Goal: Task Accomplishment & Management: Use online tool/utility

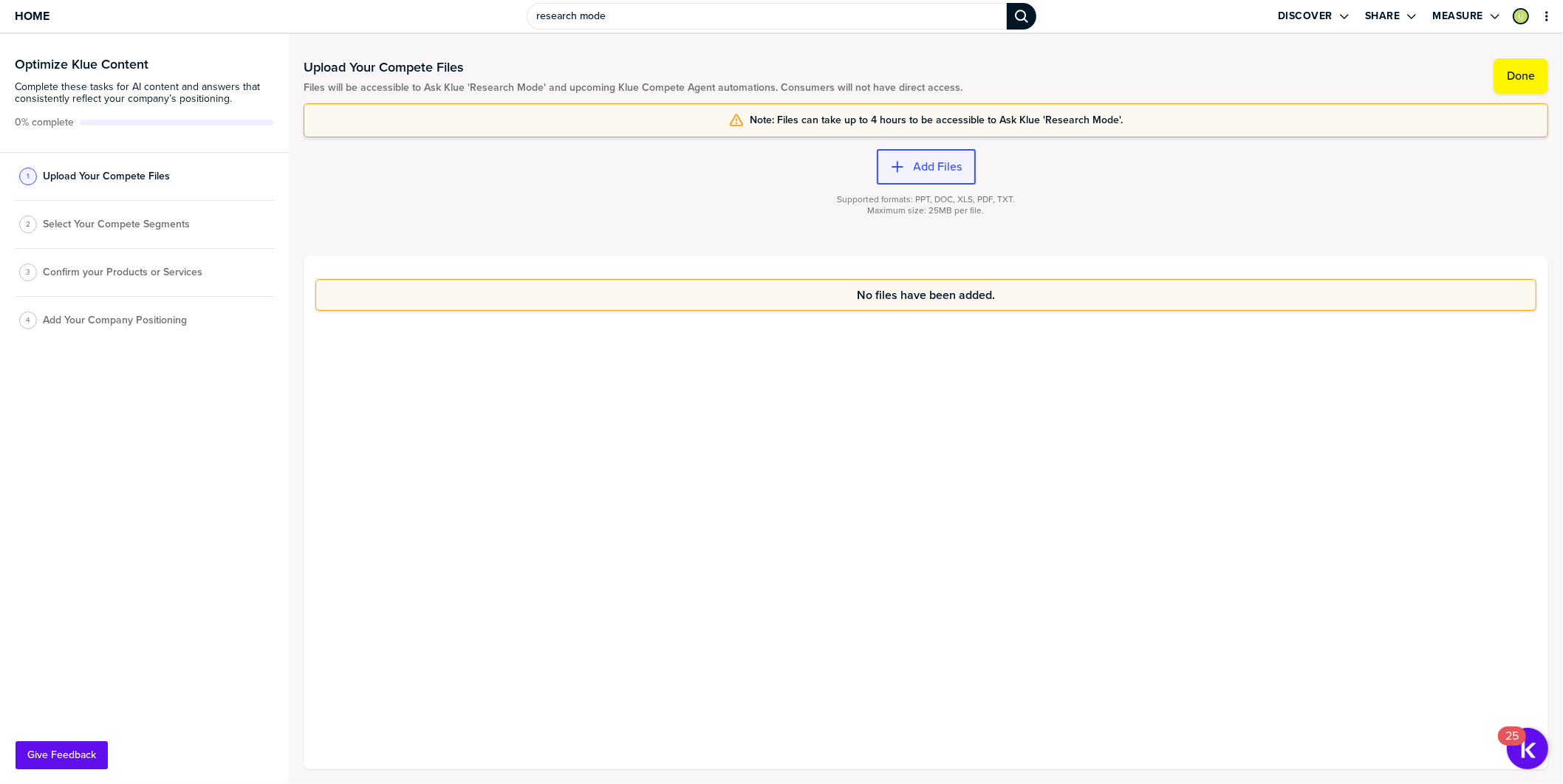
click at [907, 172] on div "button" at bounding box center [909, 167] width 9 height 15
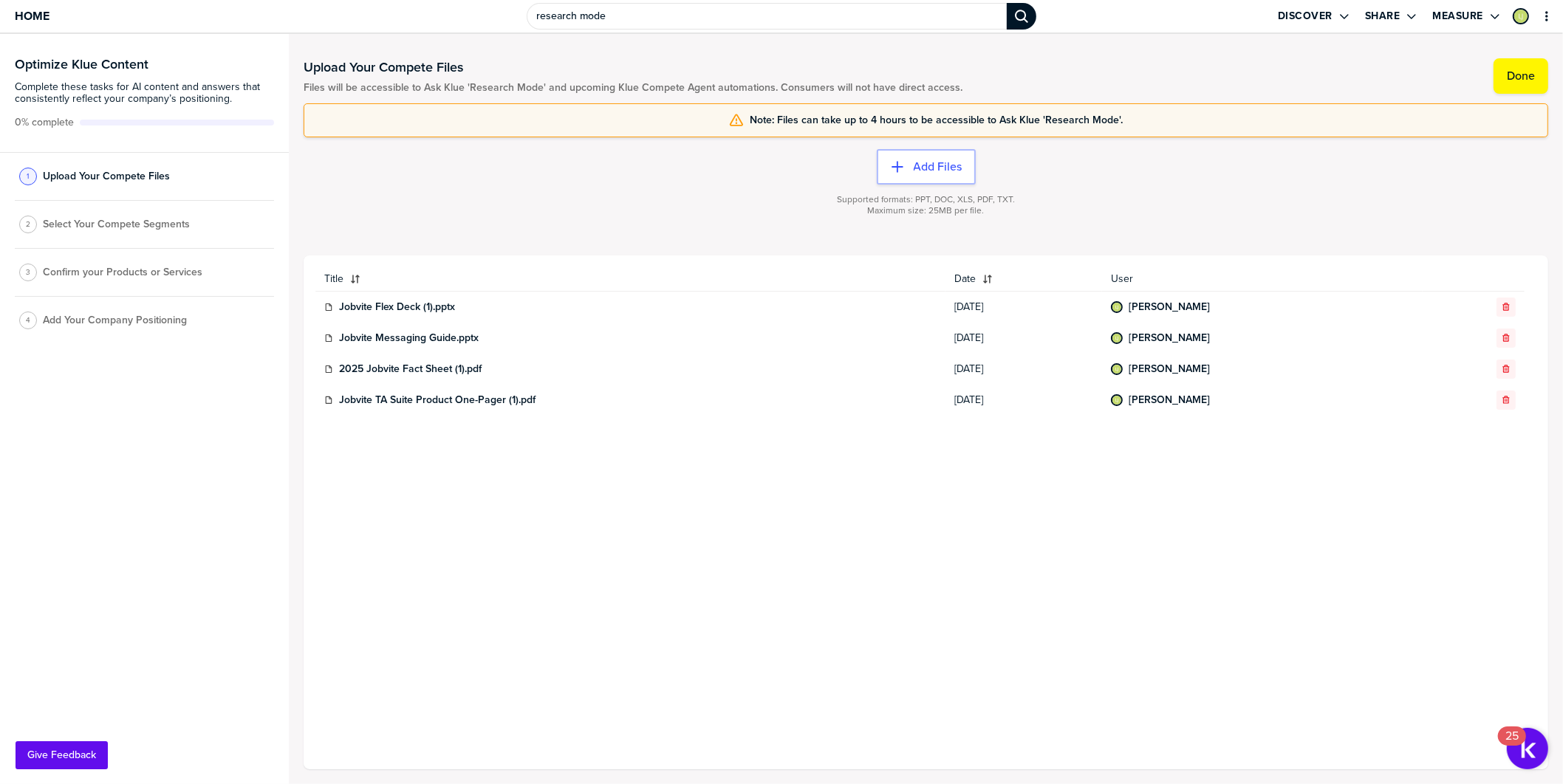
click at [140, 225] on span "Select Your Compete Segments" at bounding box center [116, 224] width 147 height 12
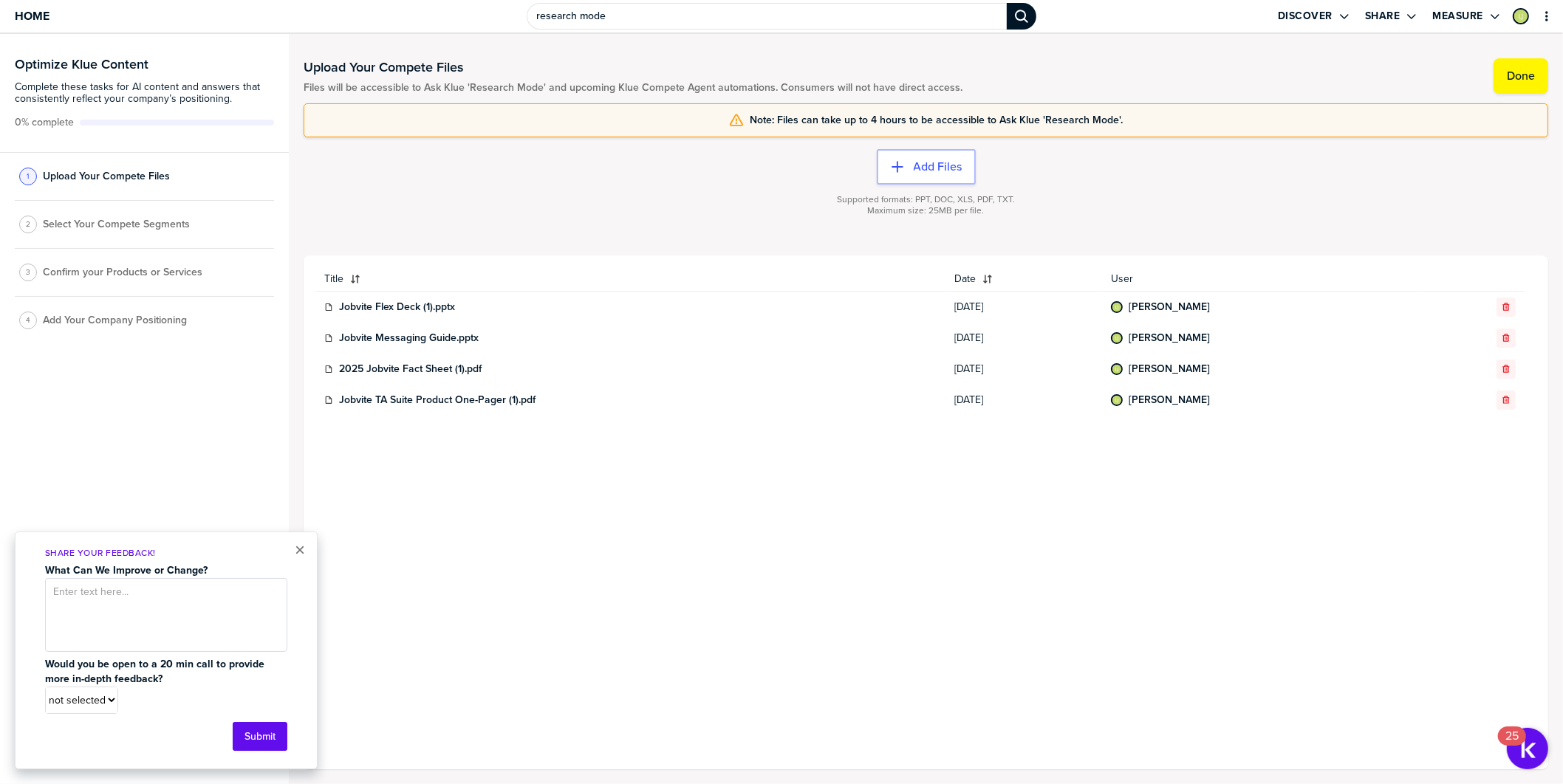
click at [133, 276] on span "Confirm your Products or Services" at bounding box center [122, 272] width 160 height 12
click at [134, 272] on span "Confirm your Products or Services" at bounding box center [122, 272] width 160 height 12
click at [299, 549] on button "×" at bounding box center [299, 549] width 10 height 17
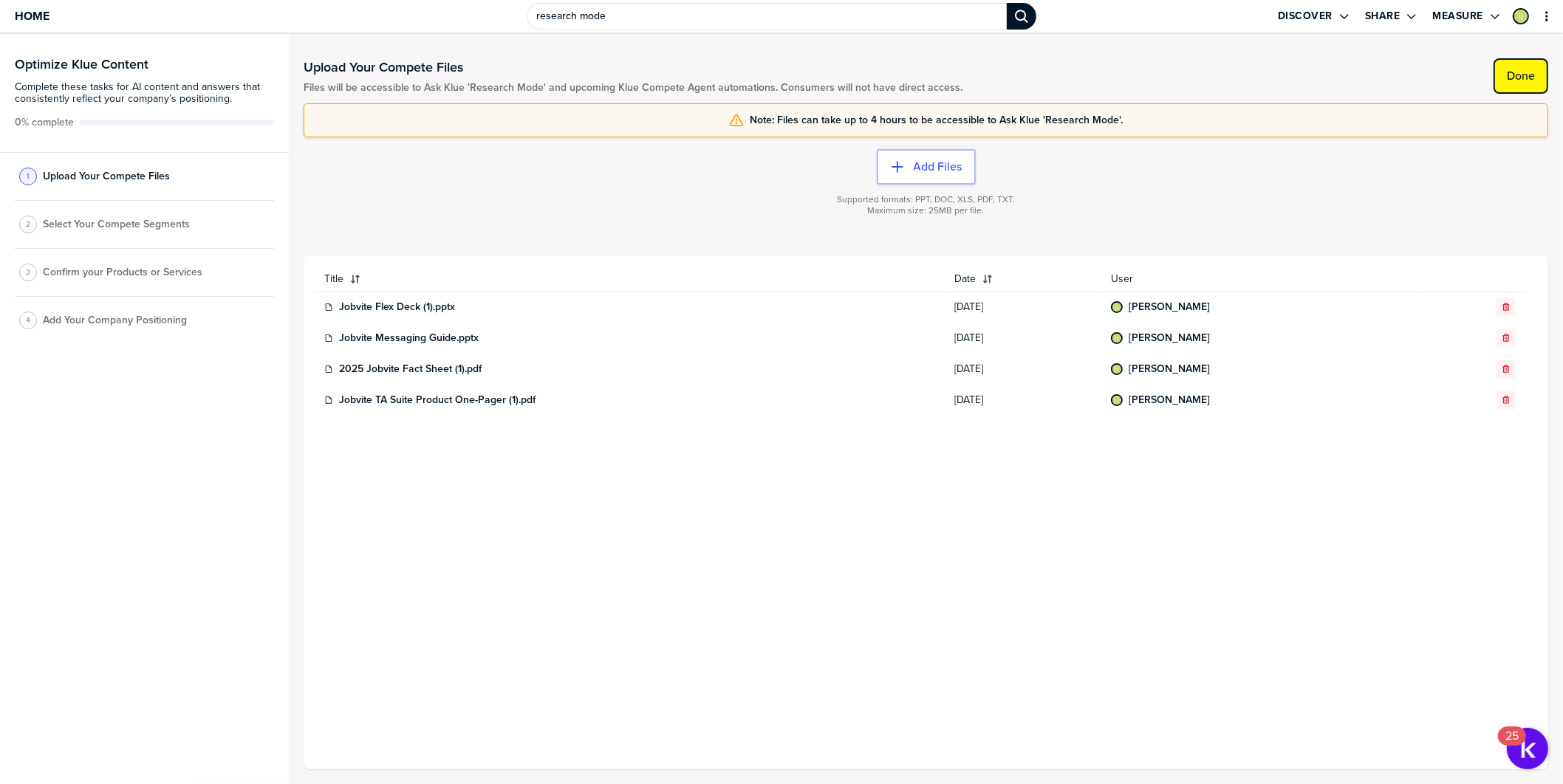
click at [1516, 79] on label "Done" at bounding box center [1520, 76] width 28 height 15
click at [99, 228] on span "Select Your Compete Segments" at bounding box center [116, 228] width 147 height 12
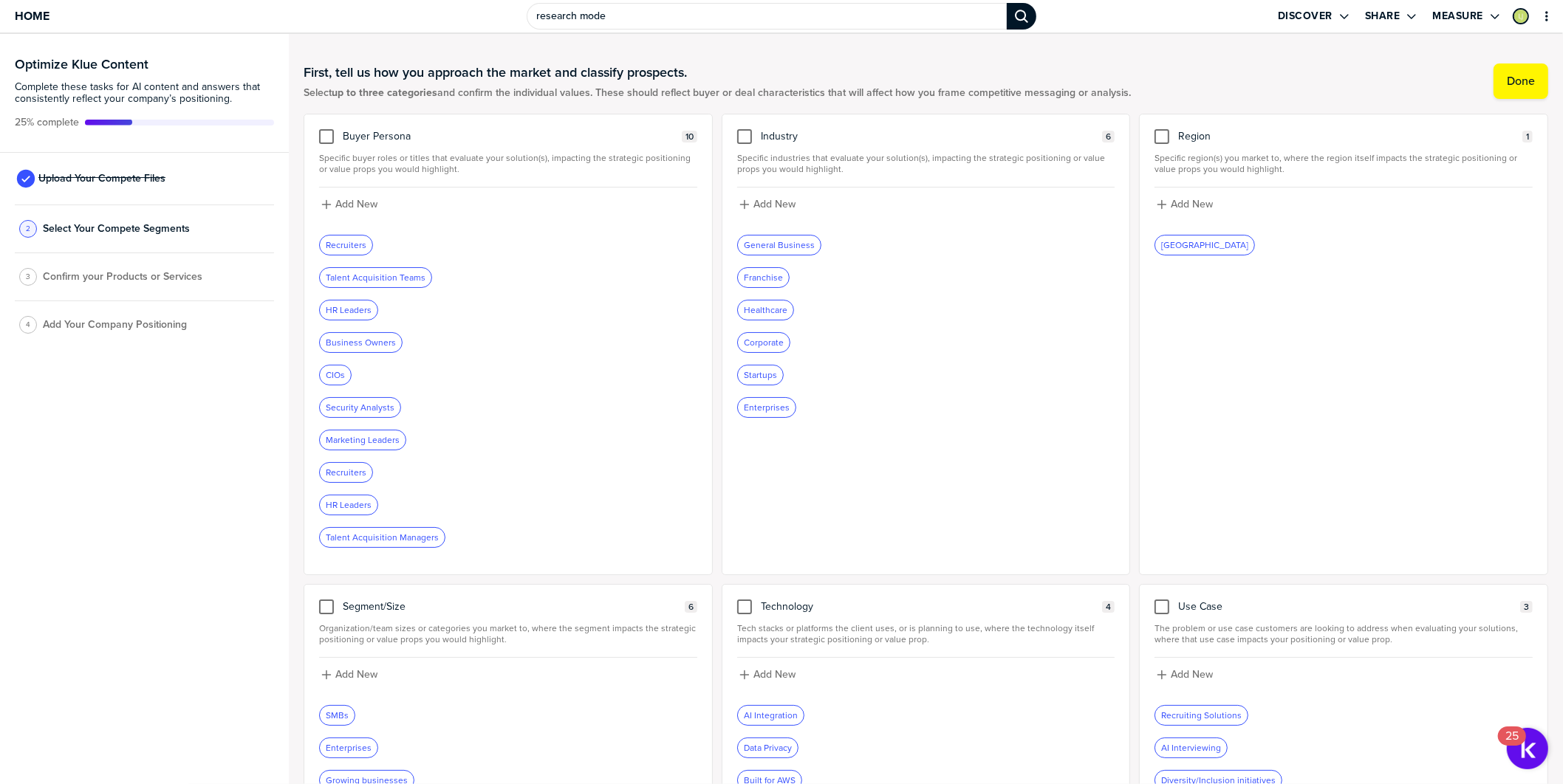
click at [342, 243] on div "Recruiters" at bounding box center [345, 245] width 52 height 19
click at [346, 246] on div "Recruiters" at bounding box center [345, 245] width 52 height 19
click at [324, 136] on div at bounding box center [326, 137] width 15 height 15
click at [327, 130] on input "checkbox" at bounding box center [327, 130] width 0 height 0
click at [739, 139] on div at bounding box center [744, 137] width 15 height 15
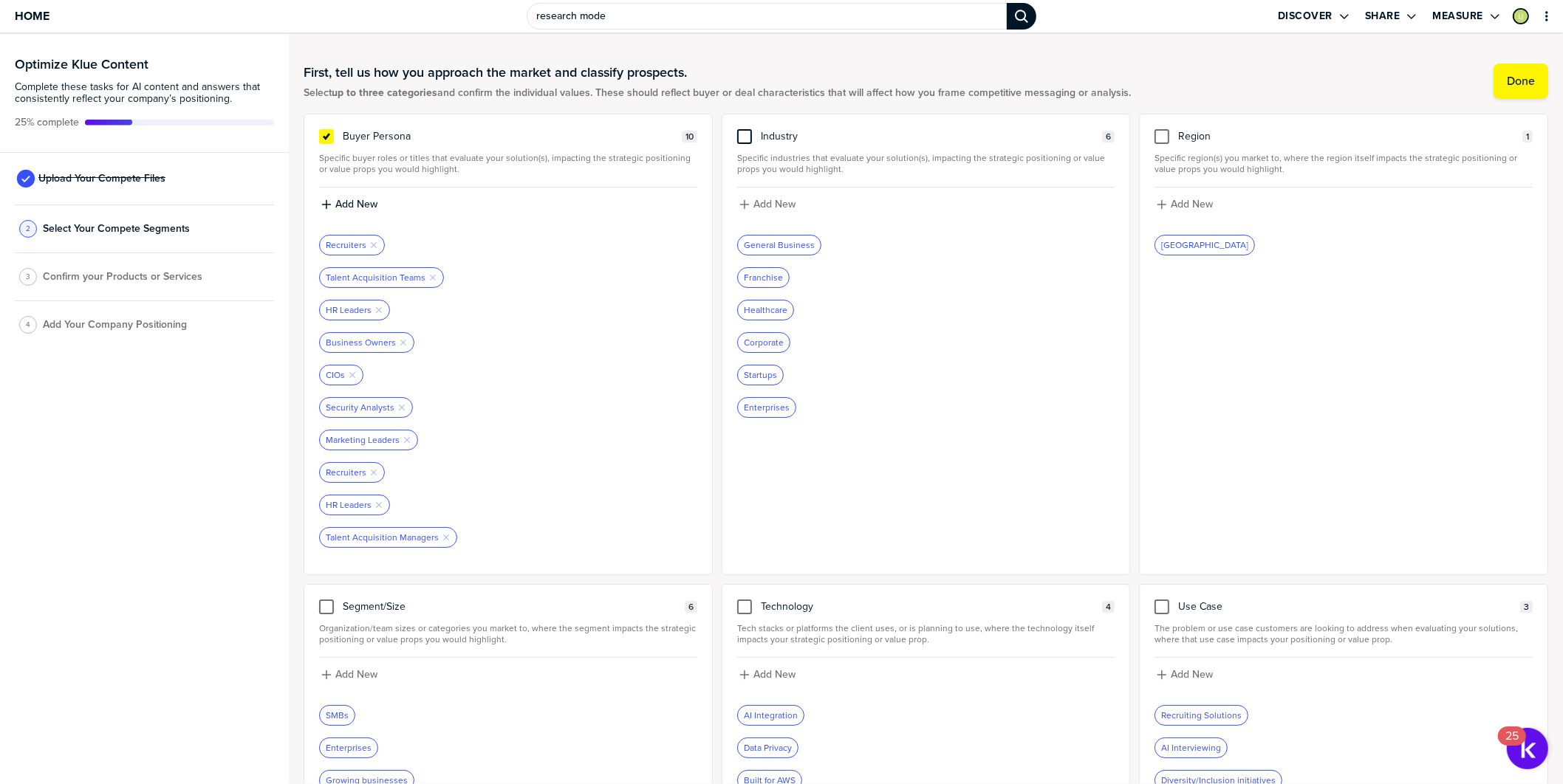
click at [744, 130] on input "checkbox" at bounding box center [744, 130] width 0 height 0
click at [813, 413] on div "Enterprises Remove Tag" at bounding box center [926, 407] width 378 height 21
click at [764, 207] on label "Add New" at bounding box center [774, 204] width 42 height 14
click at [764, 207] on input at bounding box center [926, 209] width 378 height 26
type input "manufacturing"
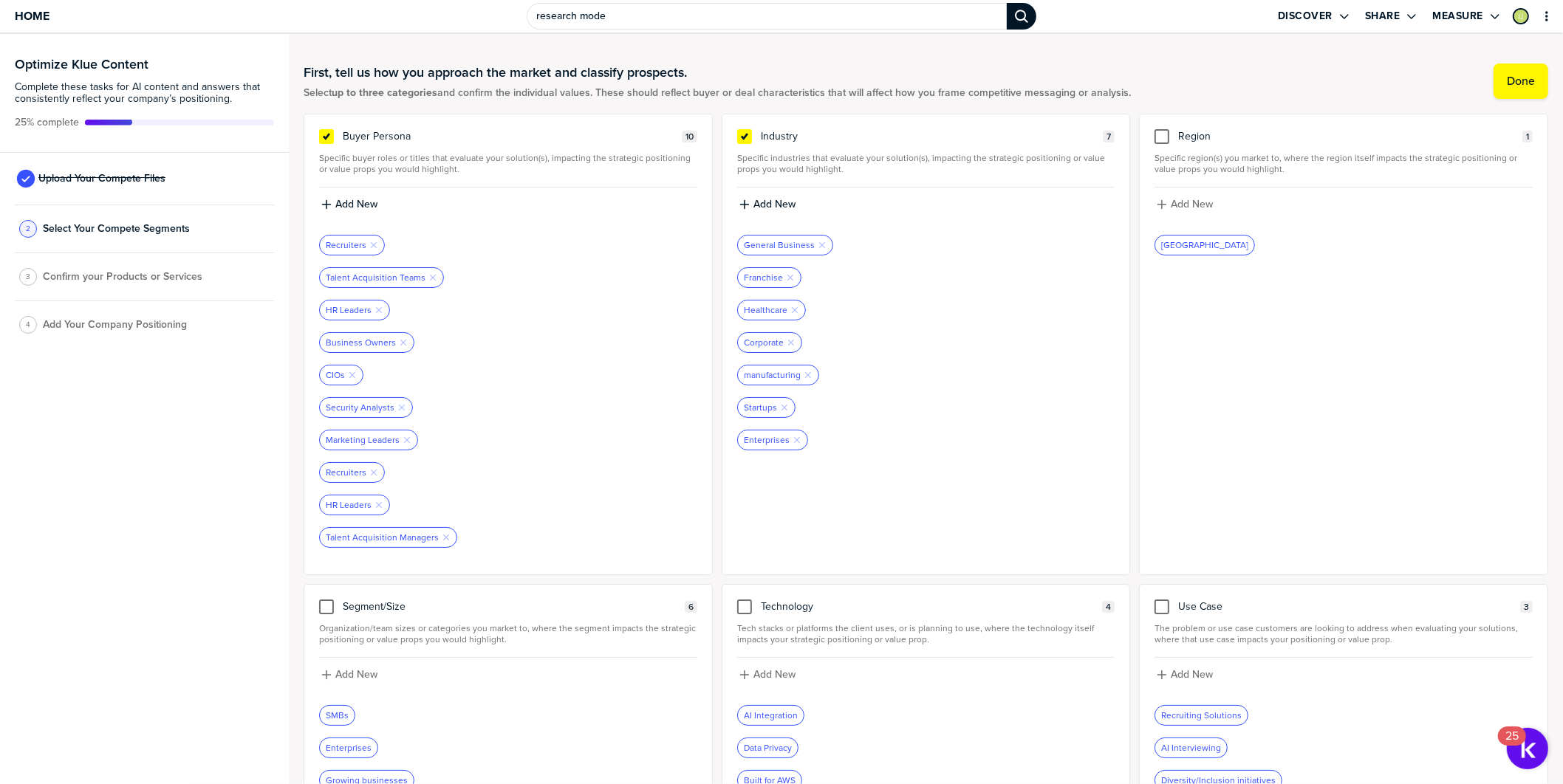
click at [1152, 145] on div "Region 1 Specific region(s) you market to, where the region itself impacts the …" at bounding box center [1344, 345] width 409 height 462
click at [1155, 141] on div at bounding box center [1162, 137] width 15 height 15
click at [1162, 130] on input "checkbox" at bounding box center [1162, 130] width 0 height 0
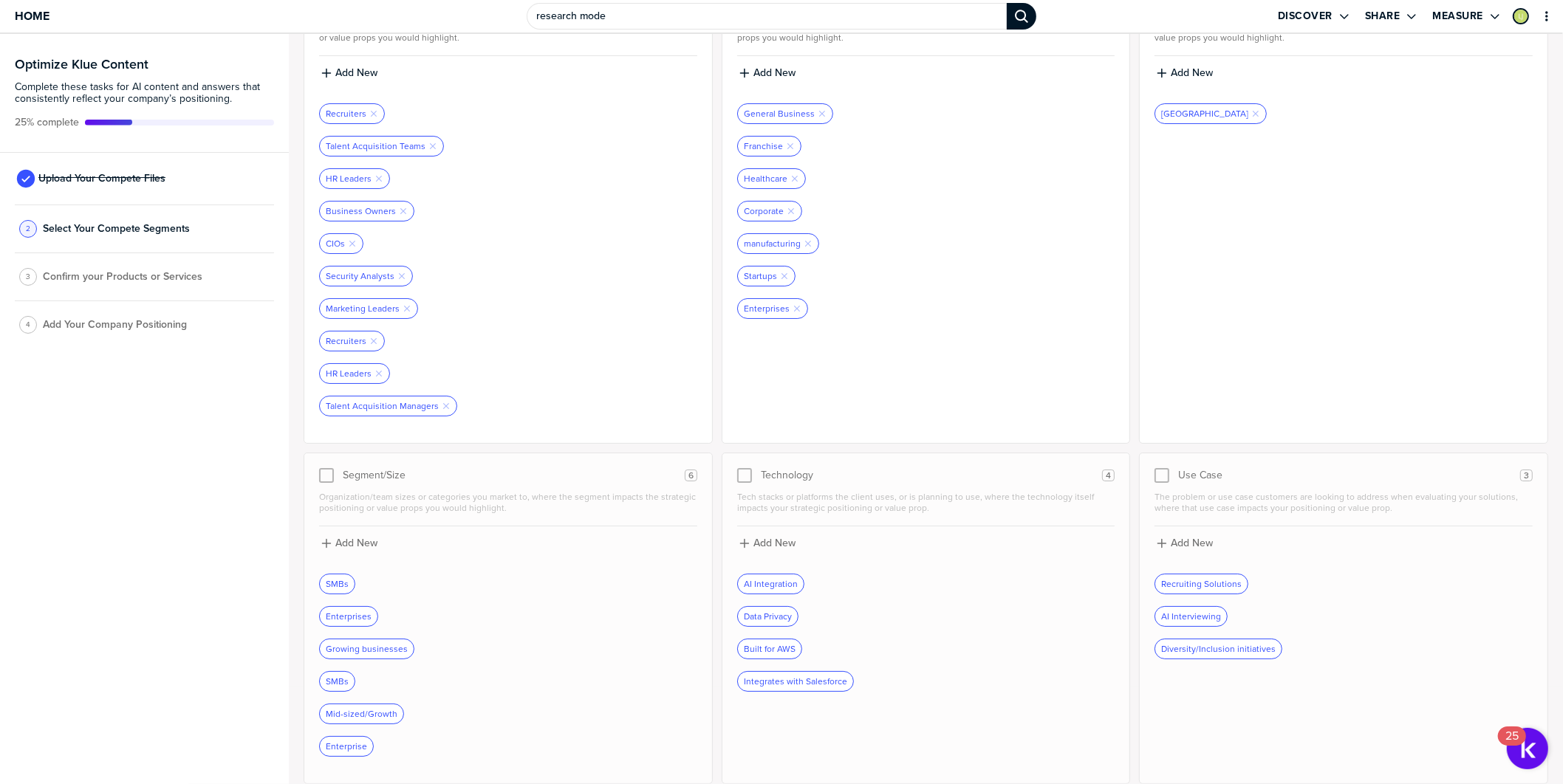
click at [328, 476] on div at bounding box center [326, 476] width 15 height 15
click at [738, 478] on div at bounding box center [744, 476] width 15 height 15
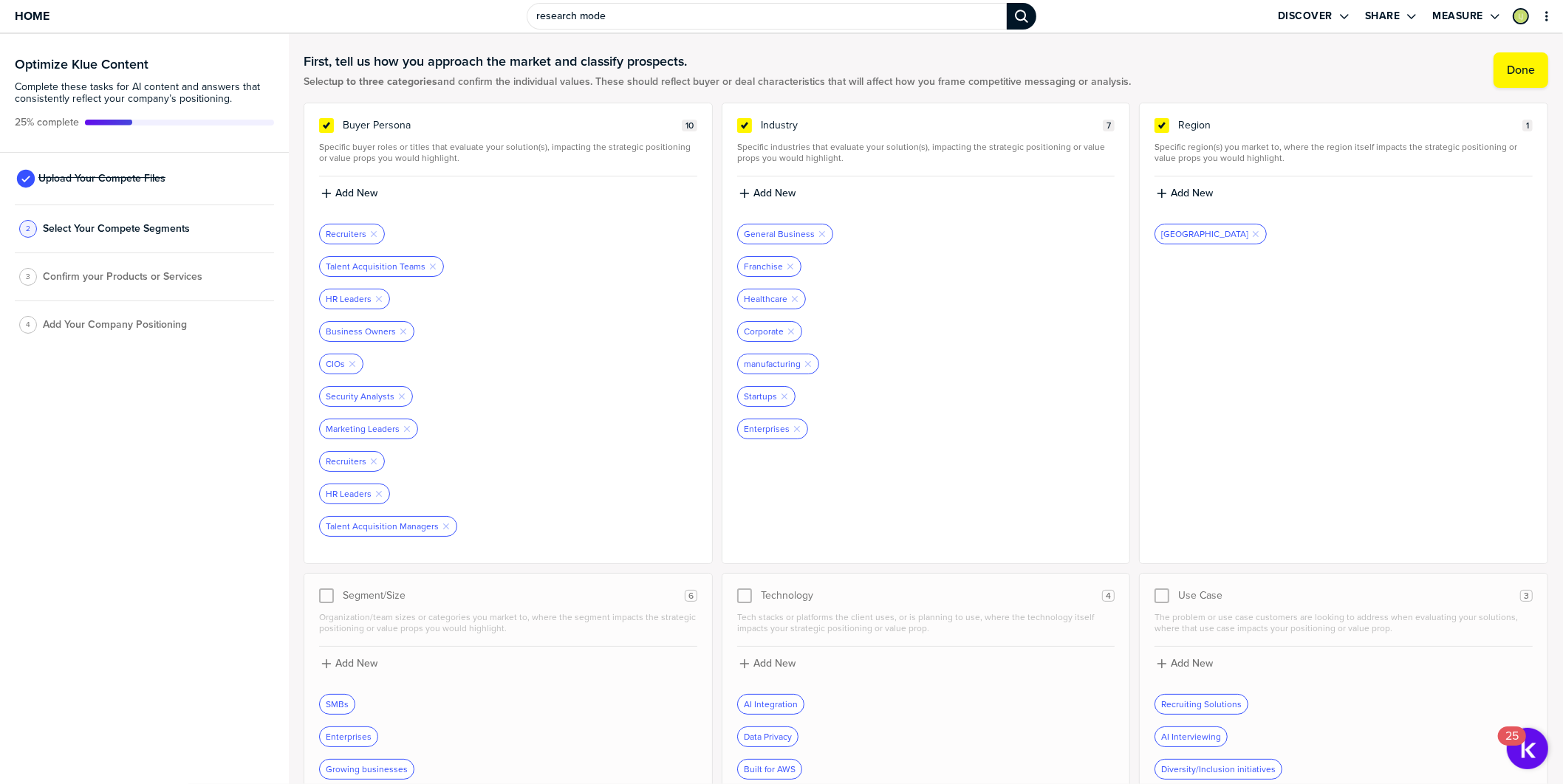
scroll to position [7, 0]
click at [773, 199] on label "Add New" at bounding box center [774, 197] width 42 height 14
click at [771, 203] on input at bounding box center [926, 202] width 378 height 26
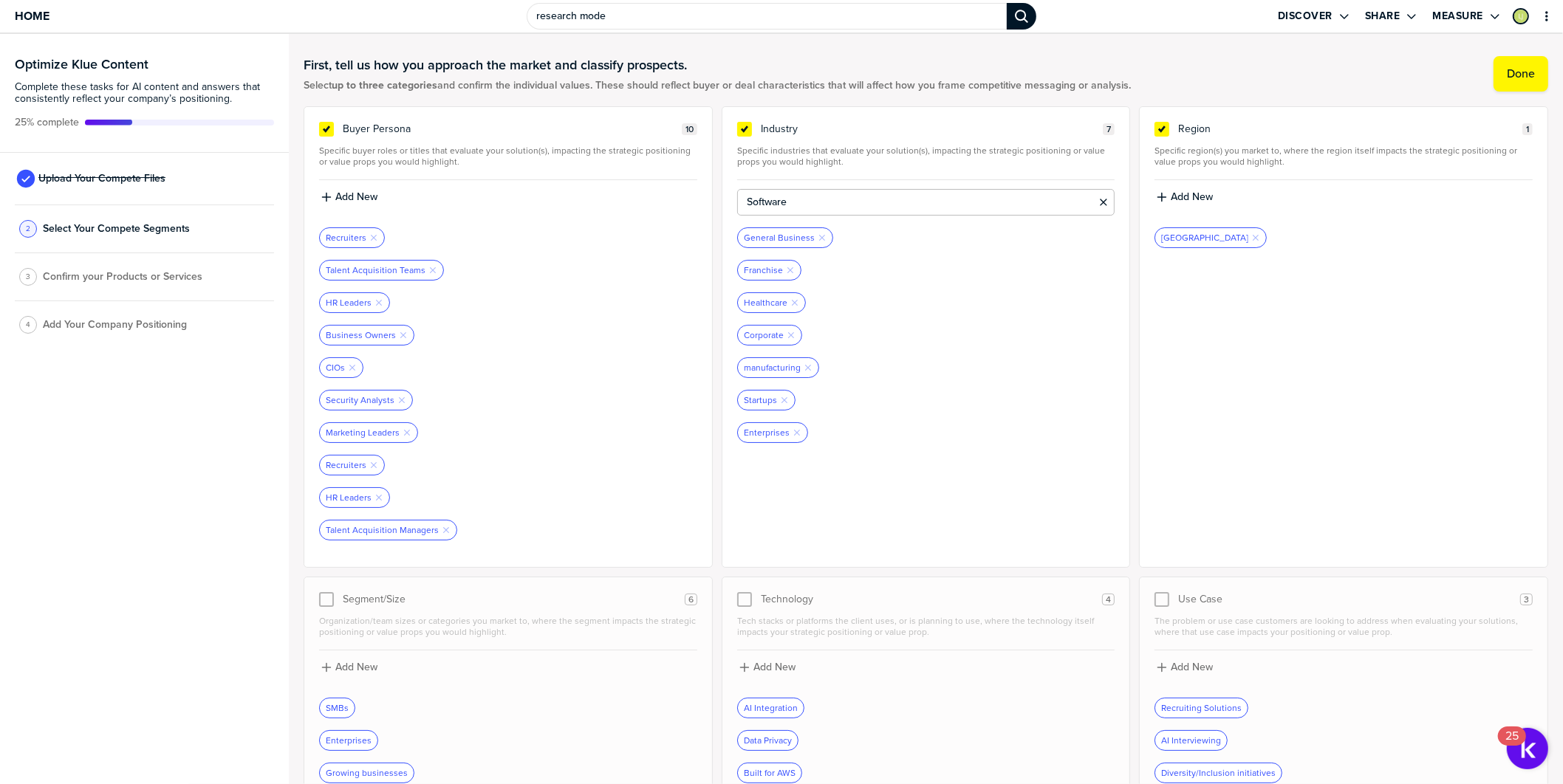
type input "Software"
click at [768, 193] on label "Add New" at bounding box center [774, 197] width 42 height 14
click at [767, 199] on input at bounding box center [926, 202] width 378 height 26
type input "Retail"
click at [773, 196] on label "Add New" at bounding box center [774, 197] width 42 height 14
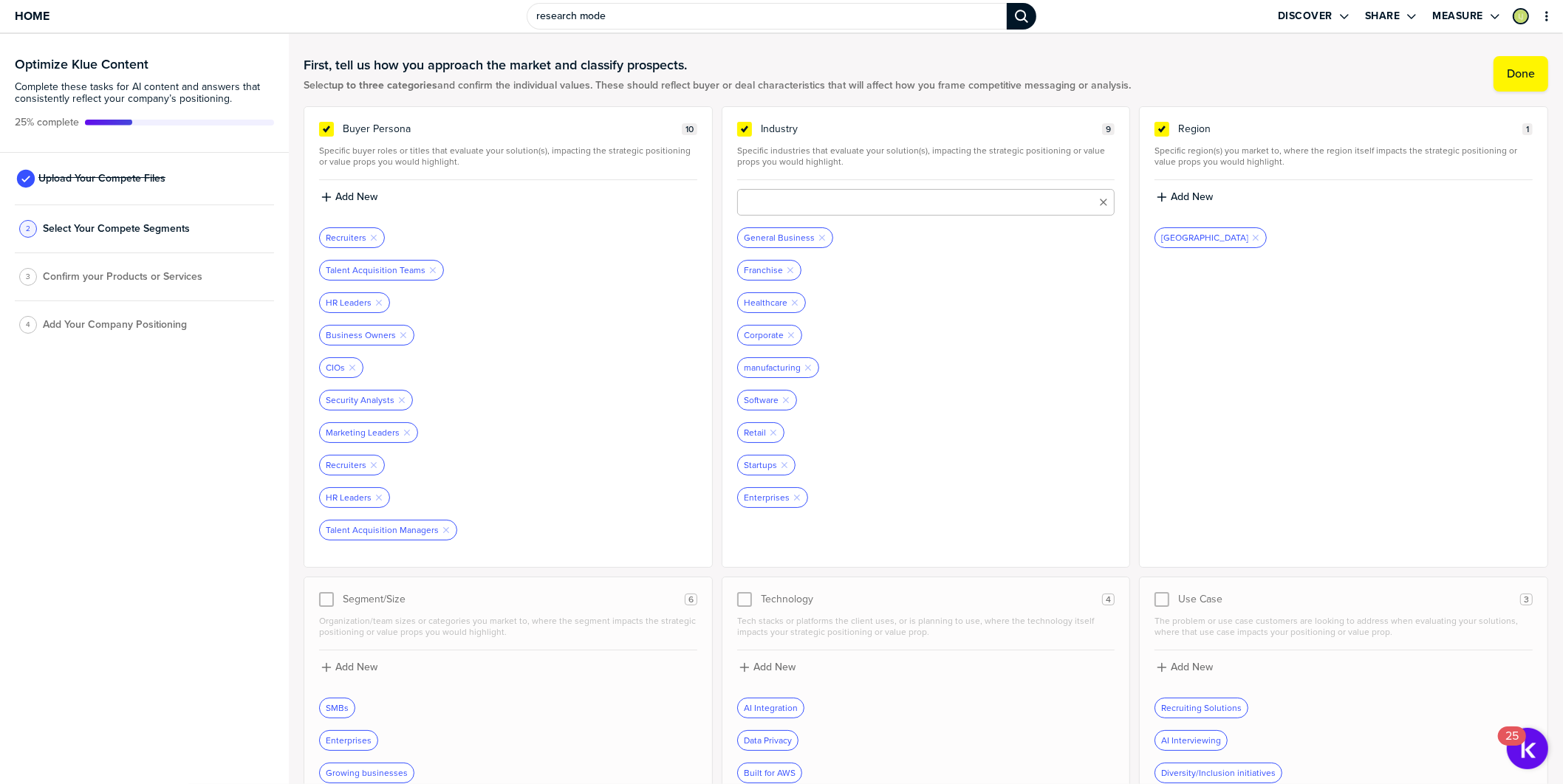
click at [773, 196] on input at bounding box center [926, 202] width 378 height 26
type input "Hospitality"
click at [1506, 76] on label "Done" at bounding box center [1520, 74] width 28 height 15
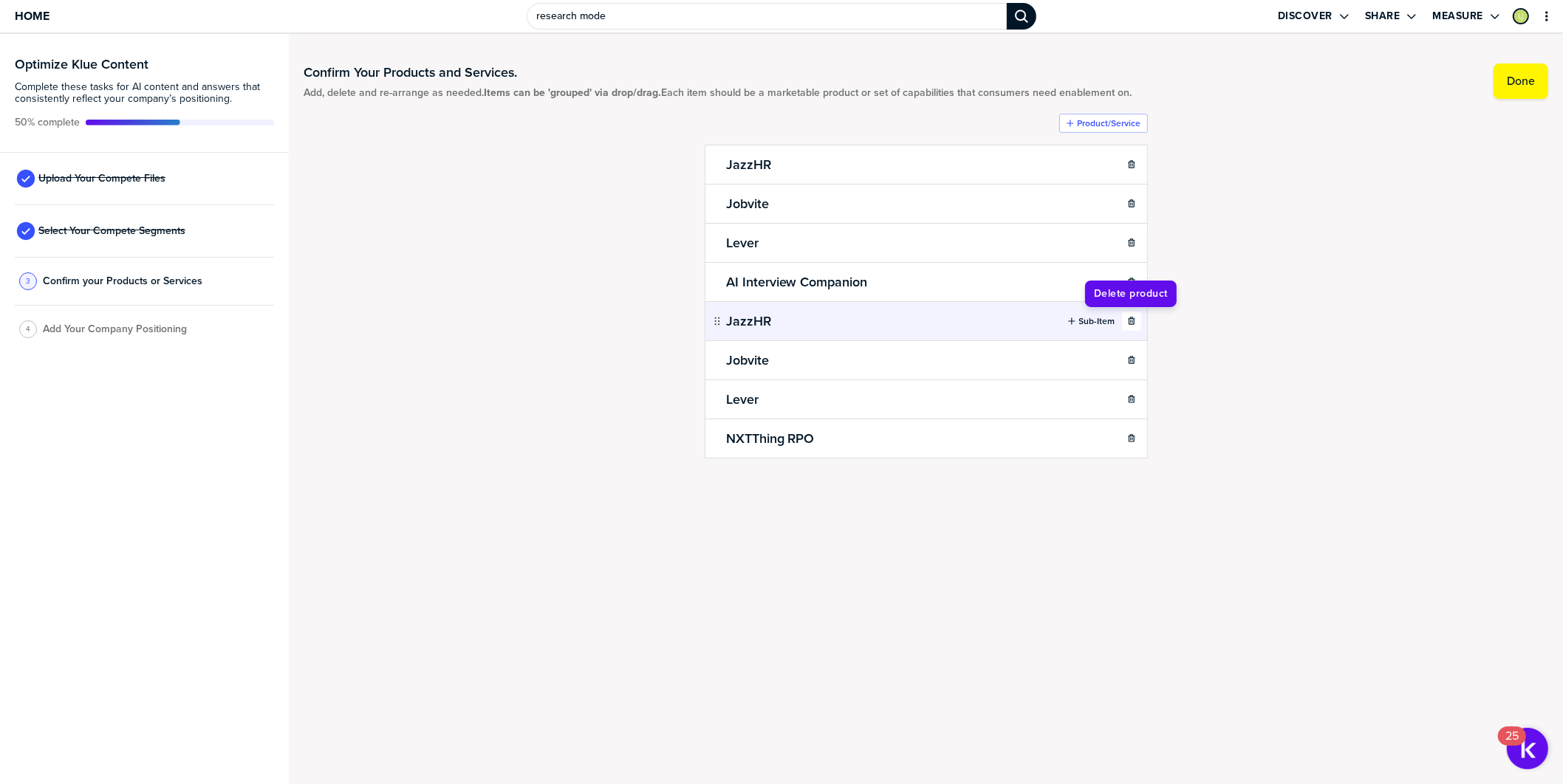
click at [1131, 320] on icon "button" at bounding box center [1132, 321] width 9 height 9
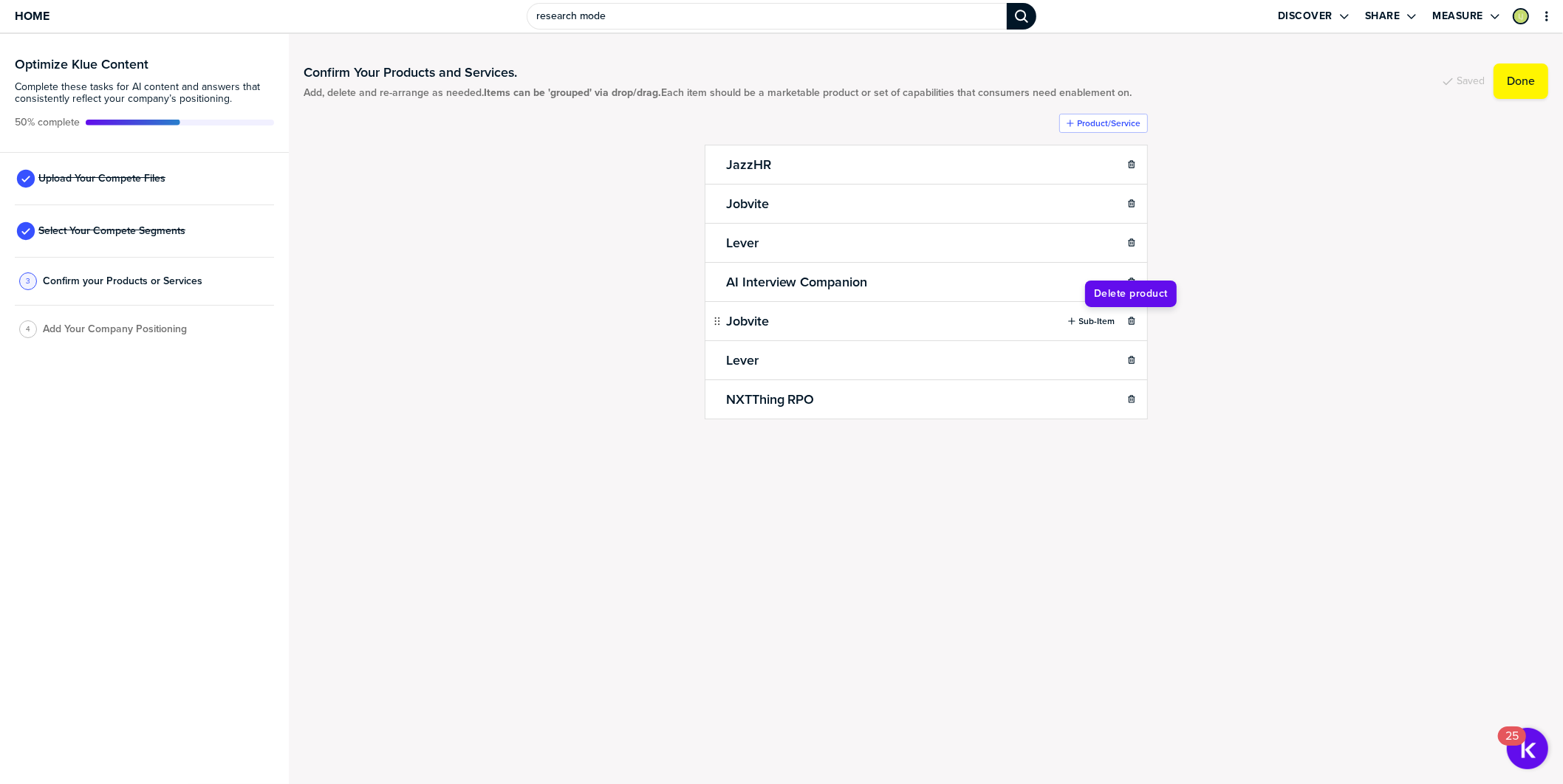
click at [1131, 320] on icon "button" at bounding box center [1132, 321] width 9 height 9
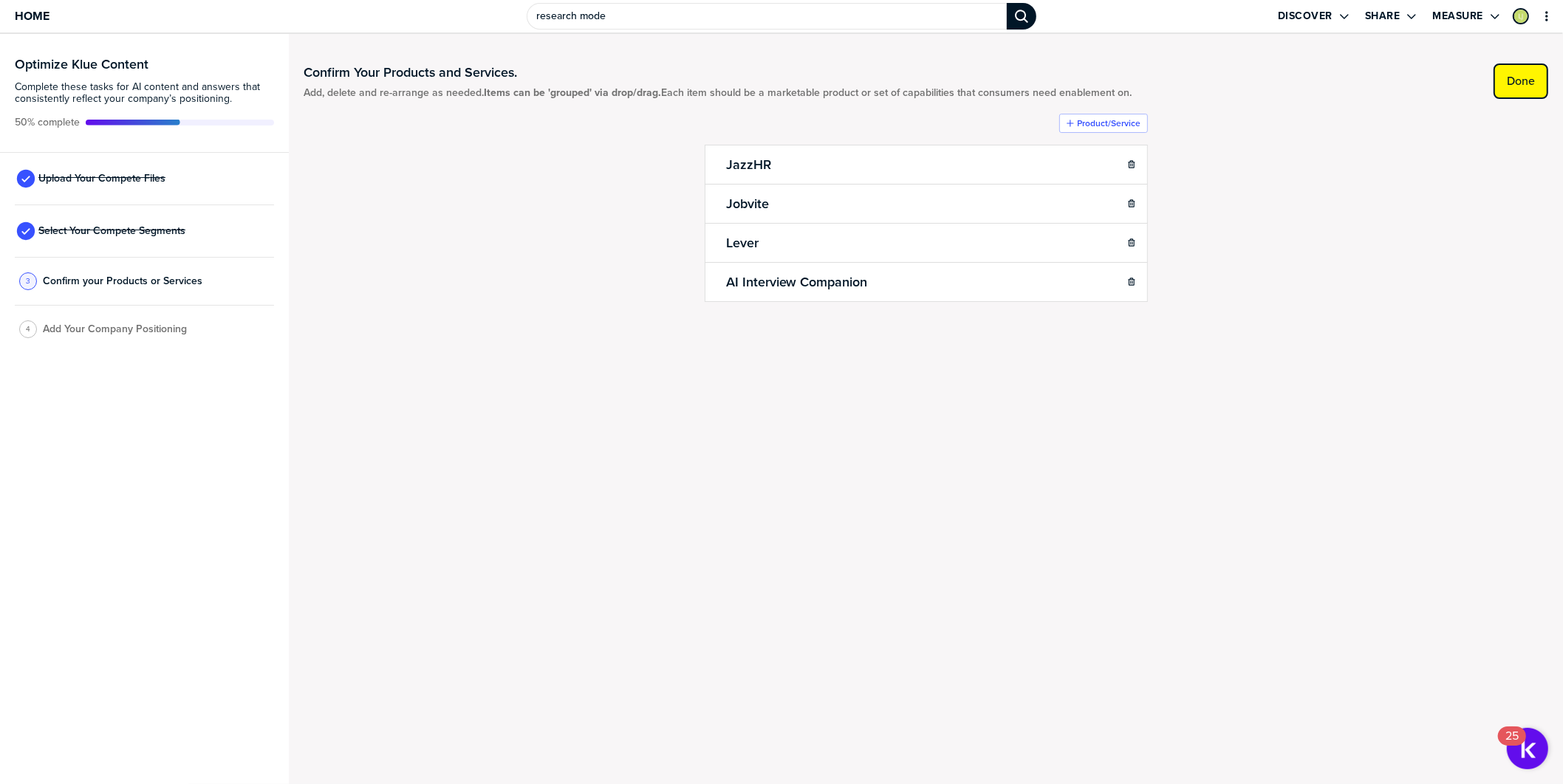
click at [1519, 82] on label "Done" at bounding box center [1520, 81] width 28 height 15
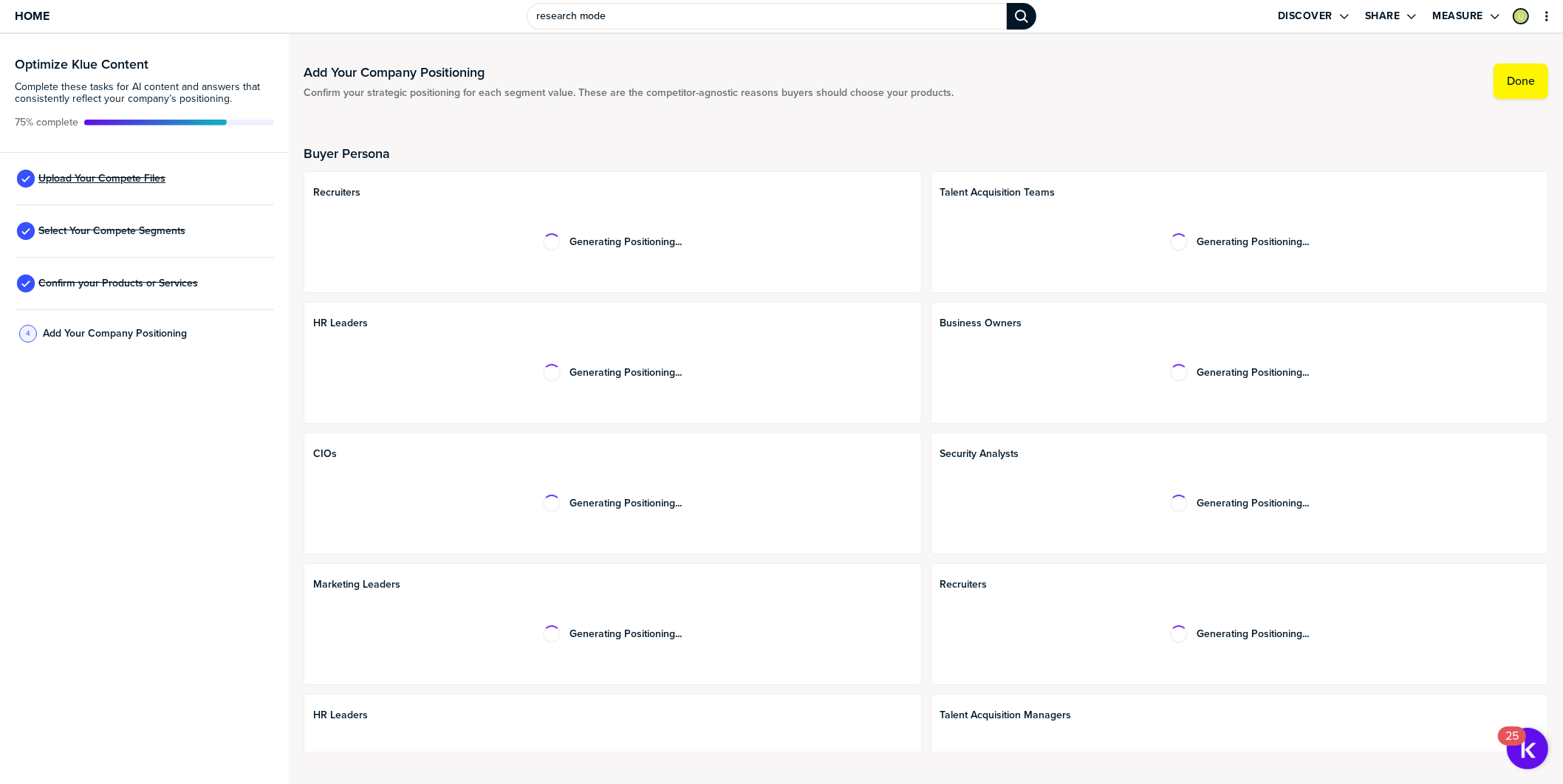
click at [153, 183] on span "Upload Your Compete Files" at bounding box center [101, 178] width 127 height 12
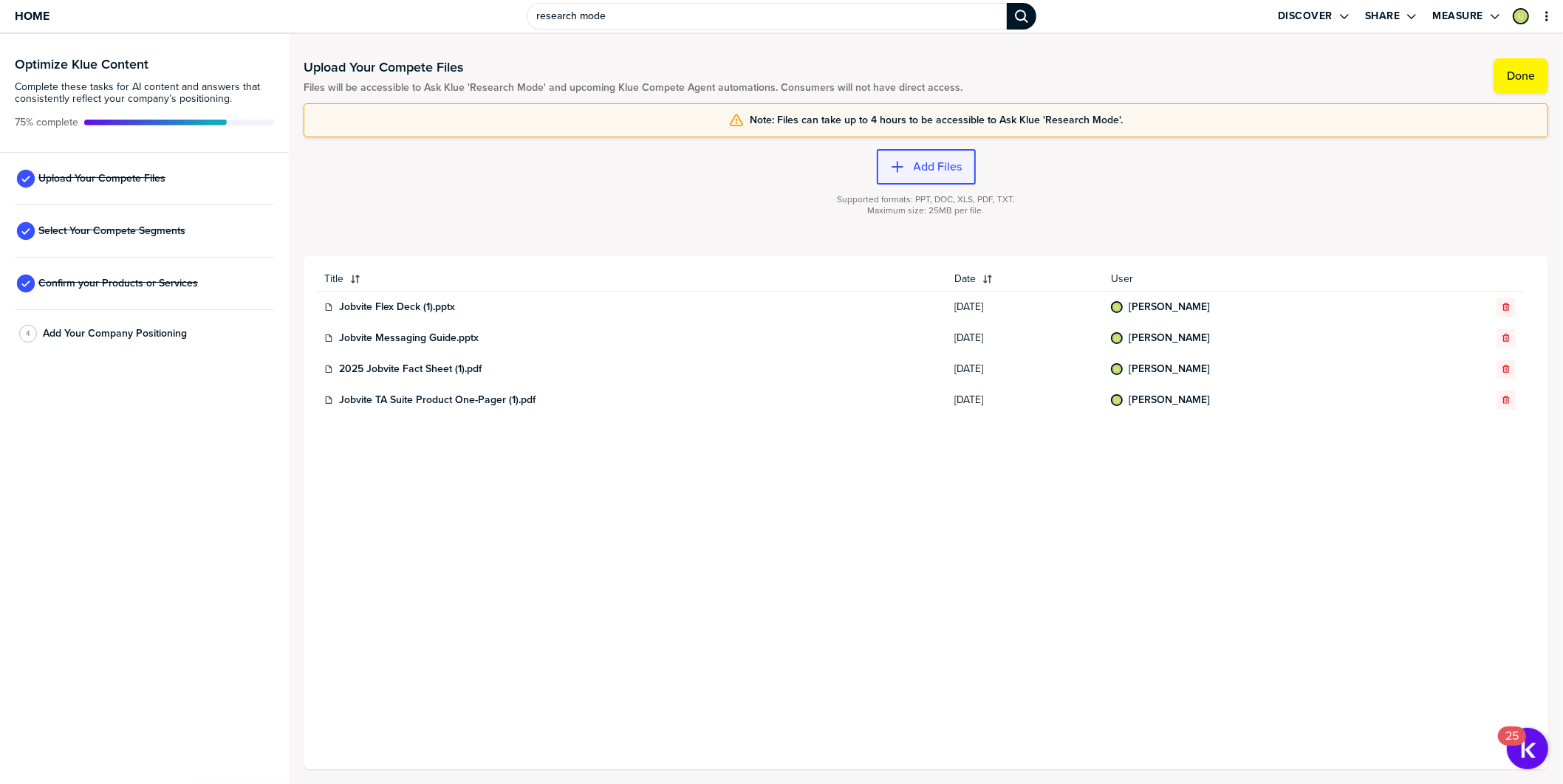
click at [921, 168] on label "Add Files" at bounding box center [938, 167] width 48 height 15
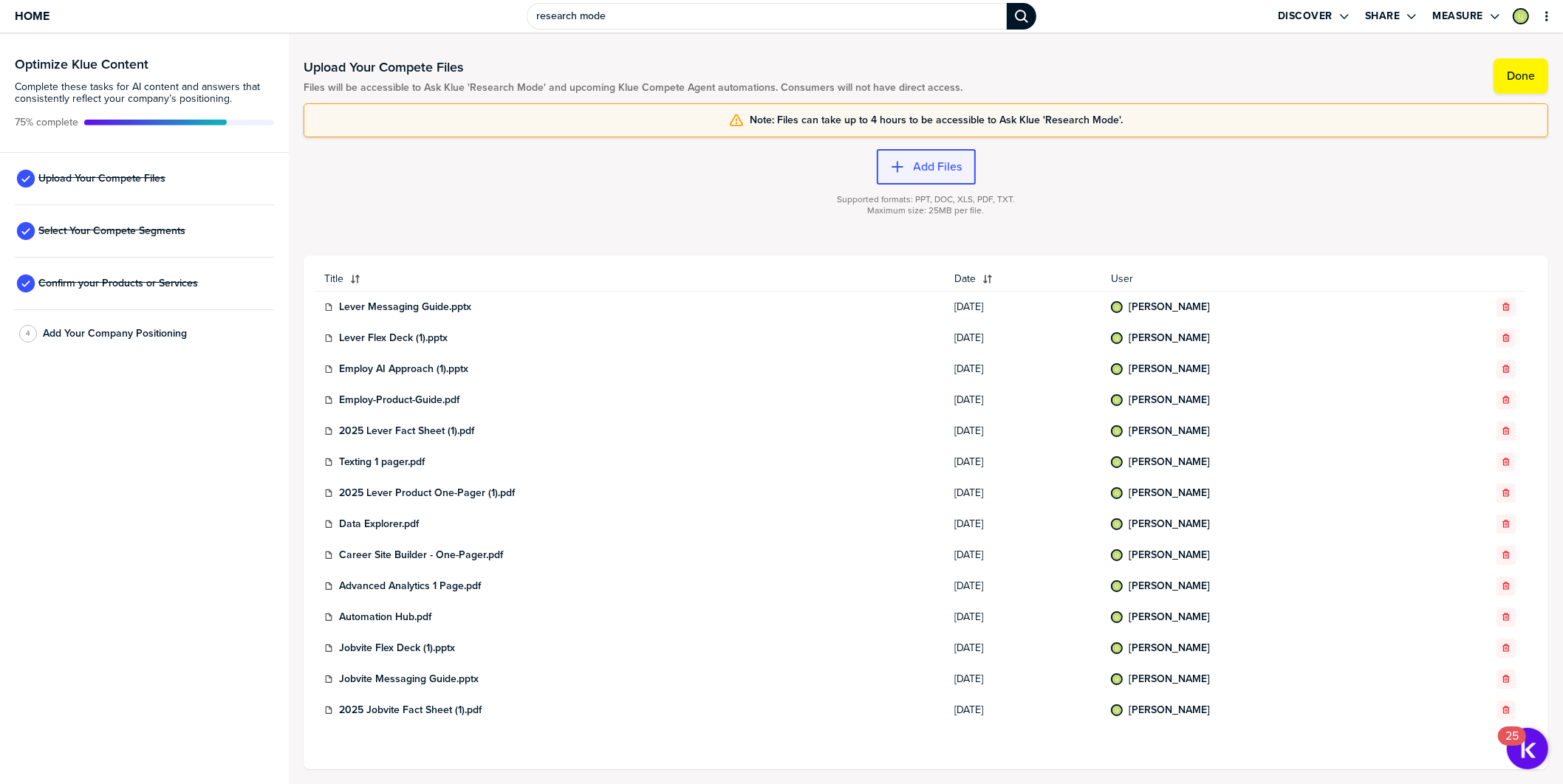
click at [927, 168] on label "Add Files" at bounding box center [938, 167] width 48 height 15
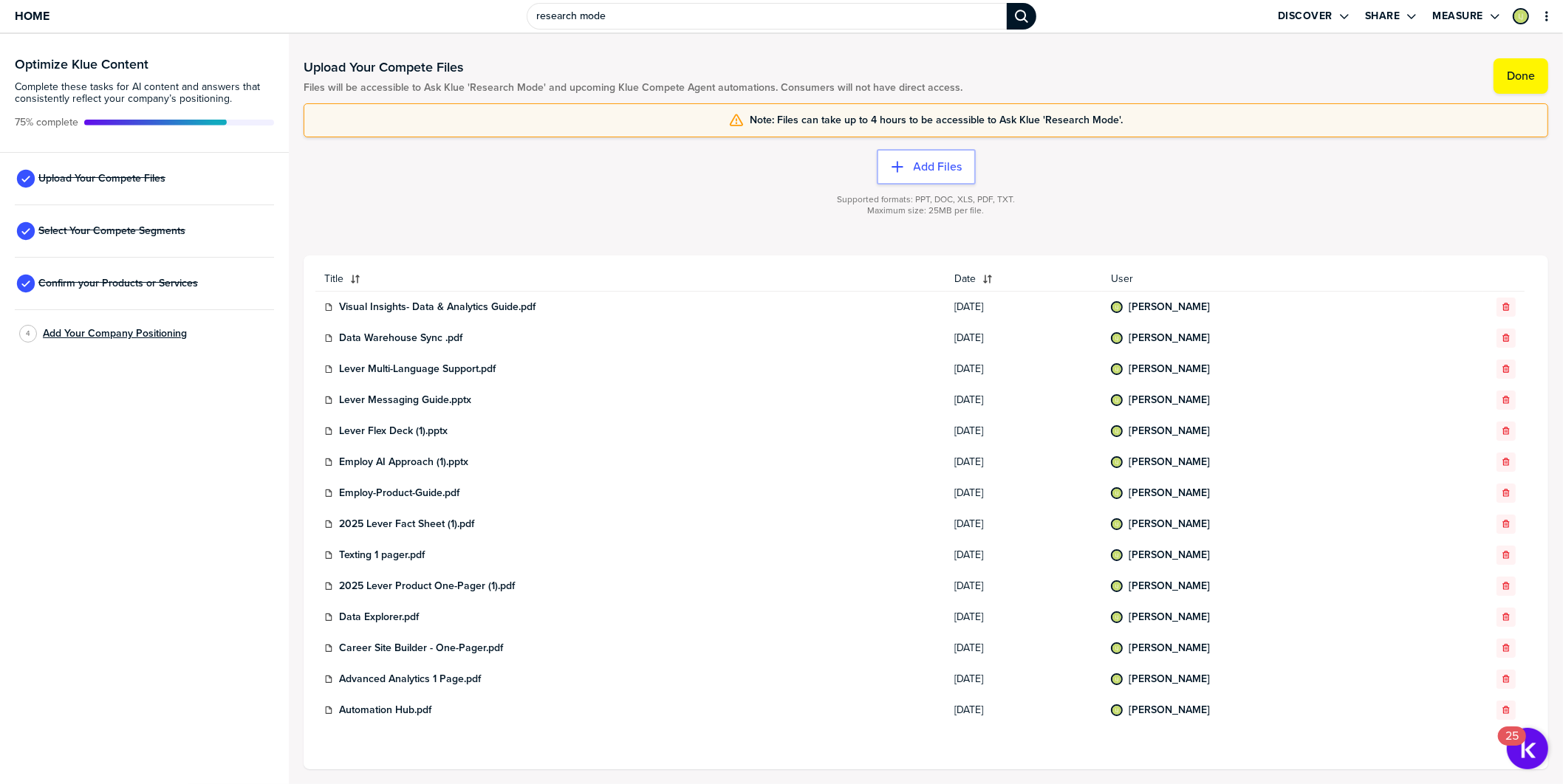
click at [139, 334] on span "Add Your Company Positioning" at bounding box center [115, 333] width 144 height 12
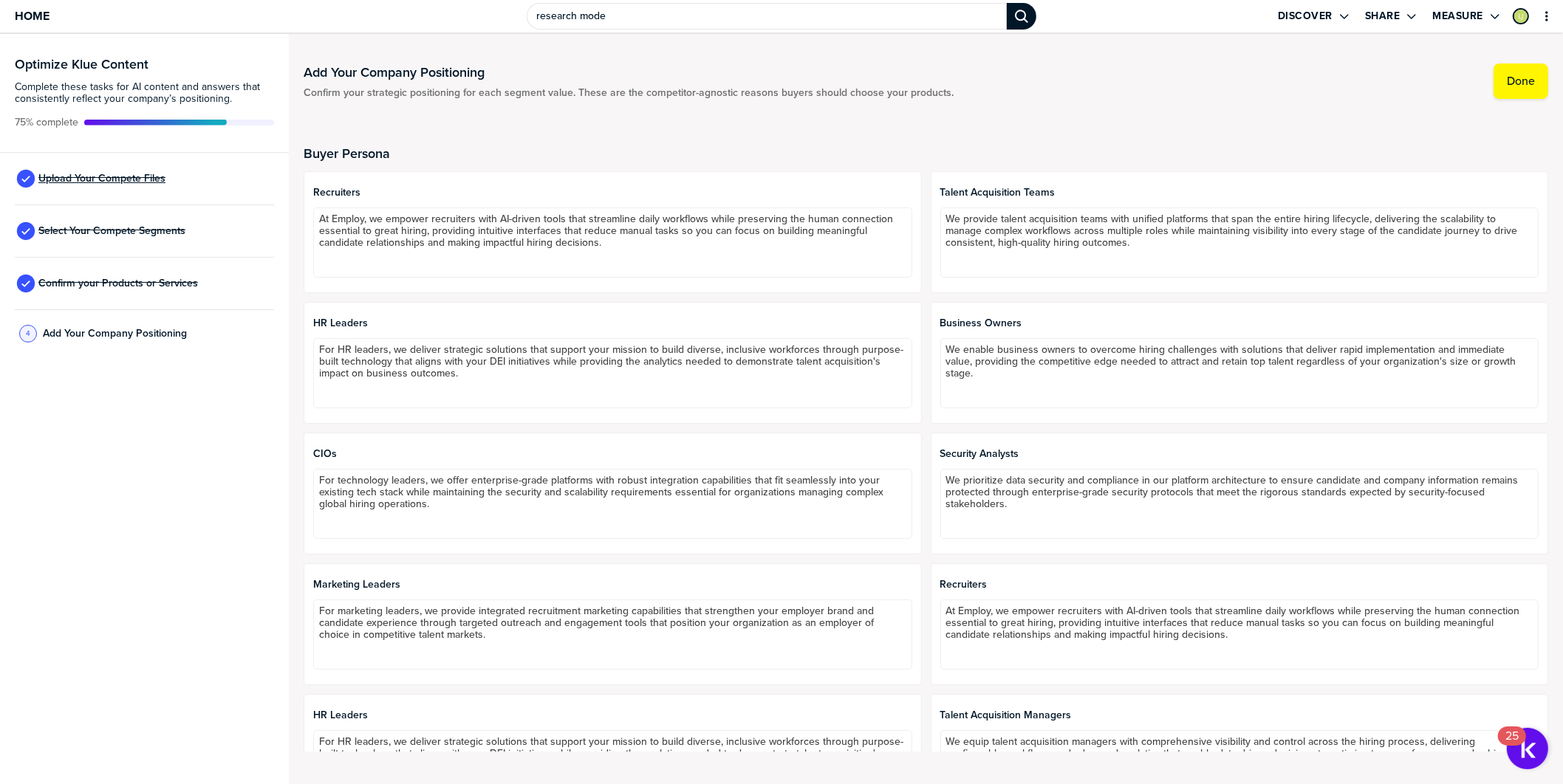
click at [133, 175] on span "Upload Your Compete Files" at bounding box center [101, 178] width 127 height 12
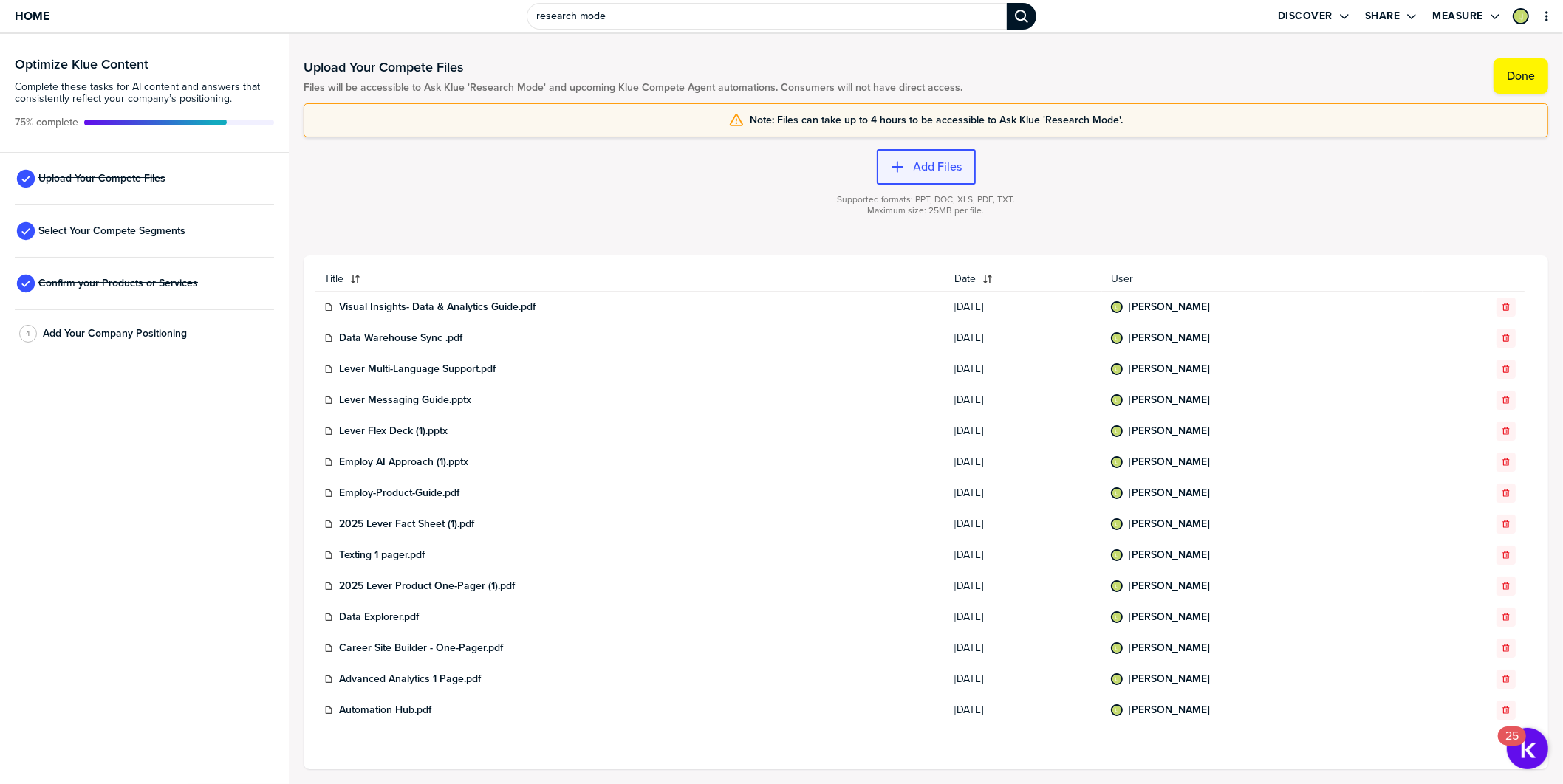
click at [948, 168] on label "Add Files" at bounding box center [938, 167] width 48 height 15
click at [932, 162] on label "Add Files" at bounding box center [938, 167] width 48 height 15
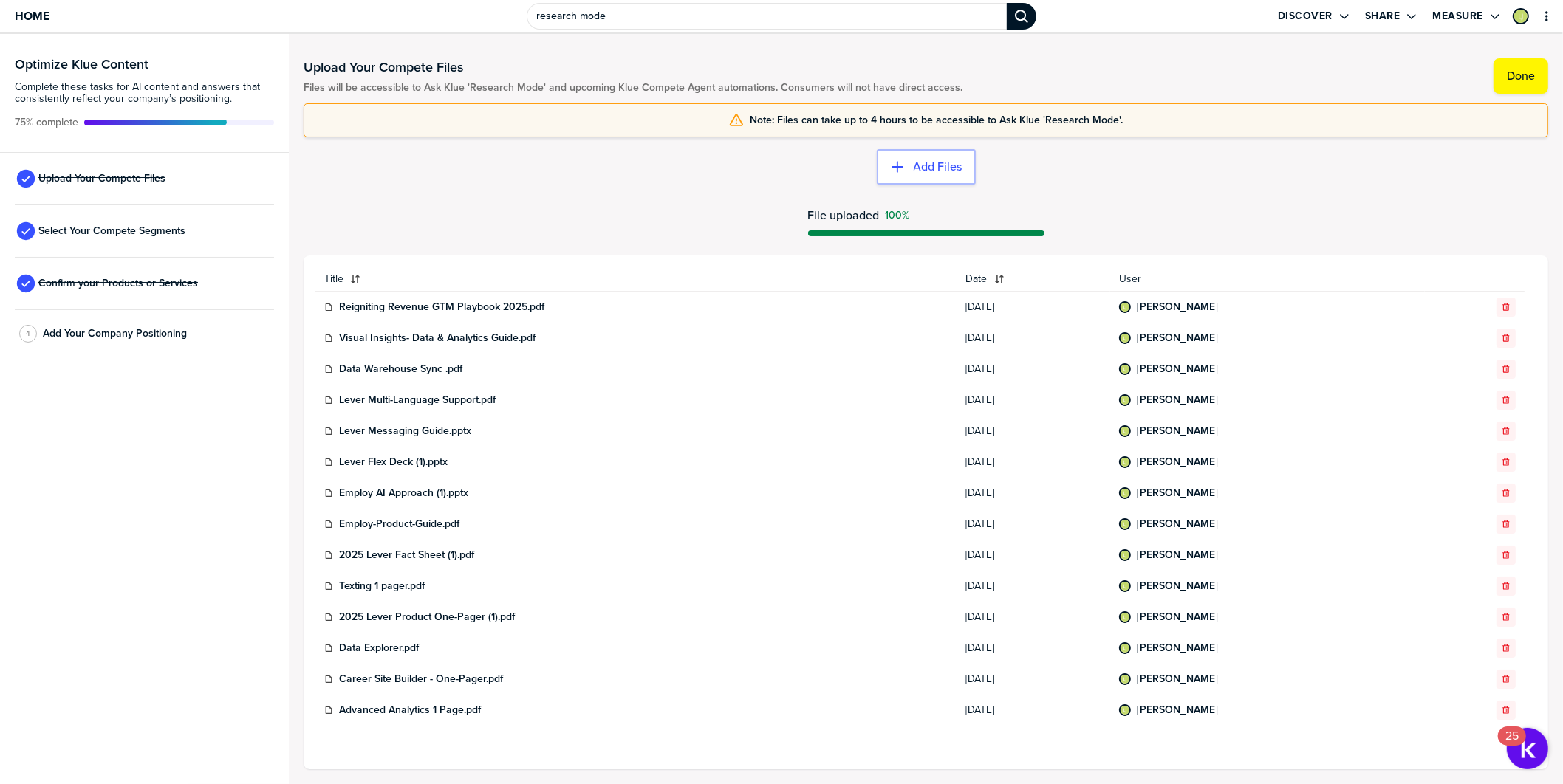
click at [176, 342] on div "4 Add Your Company Positioning" at bounding box center [144, 334] width 259 height 48
click at [175, 335] on span "Add Your Company Positioning" at bounding box center [115, 333] width 144 height 12
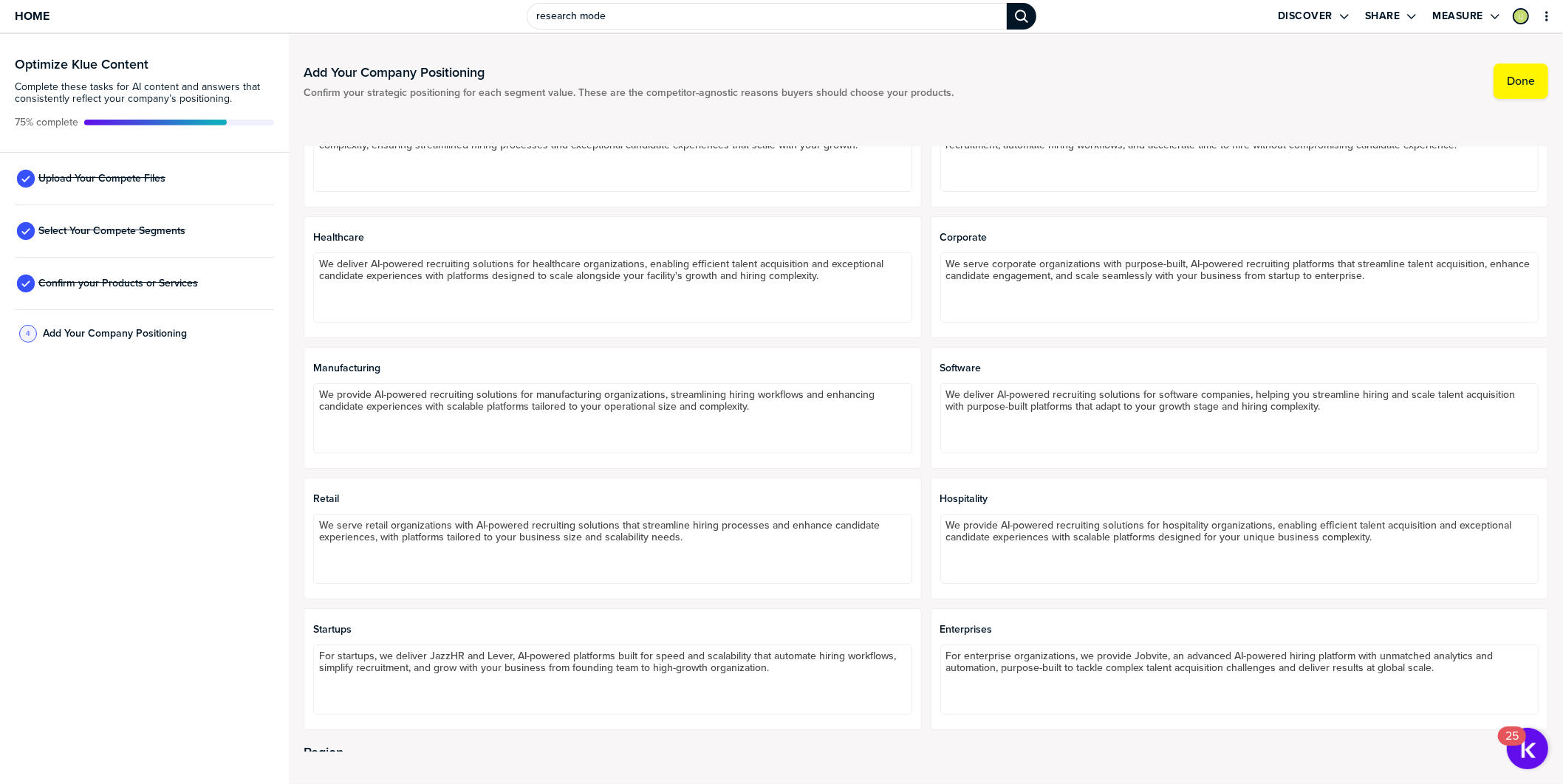
scroll to position [912, 0]
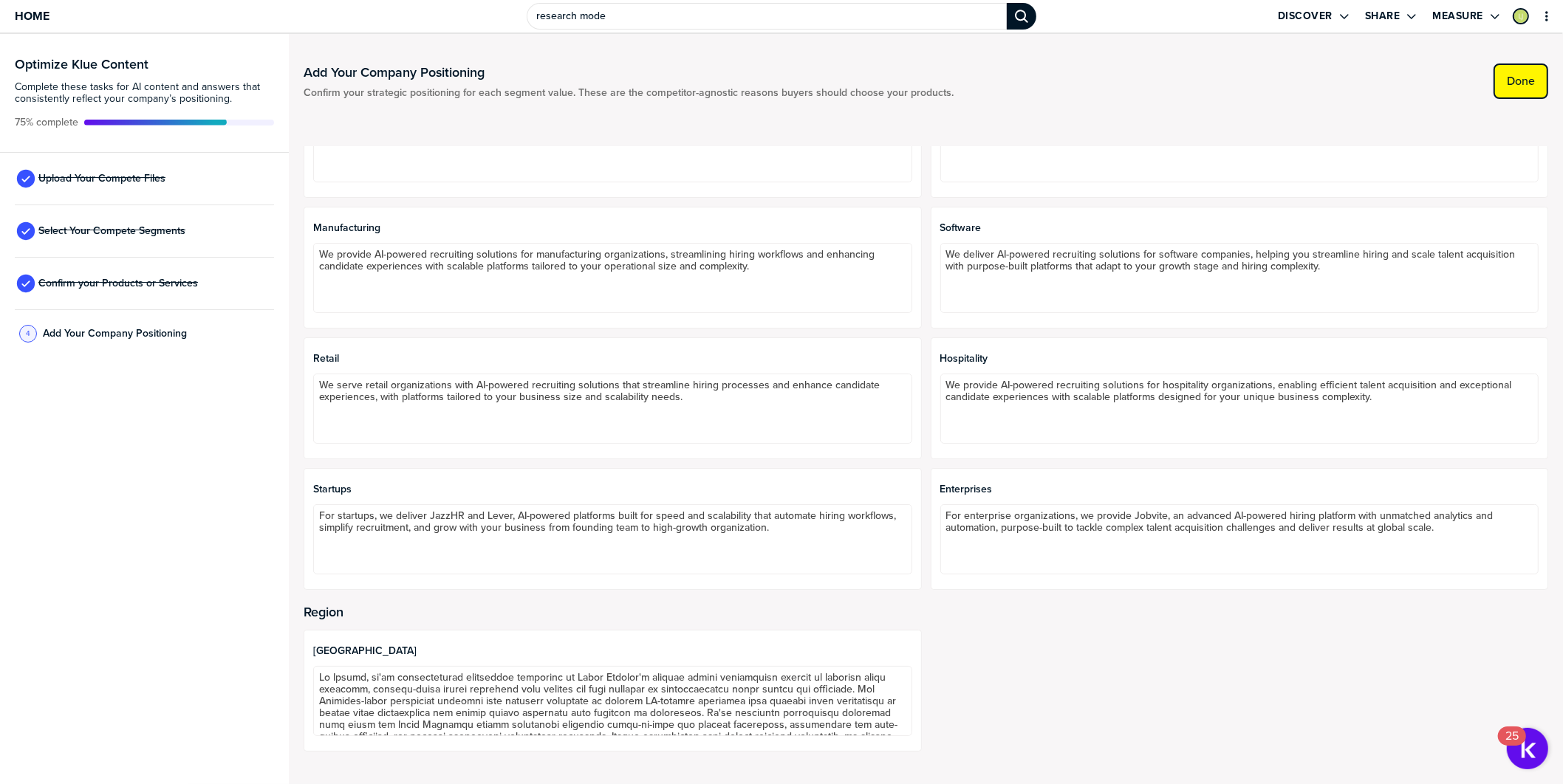
click at [1521, 84] on label "Done" at bounding box center [1520, 81] width 28 height 15
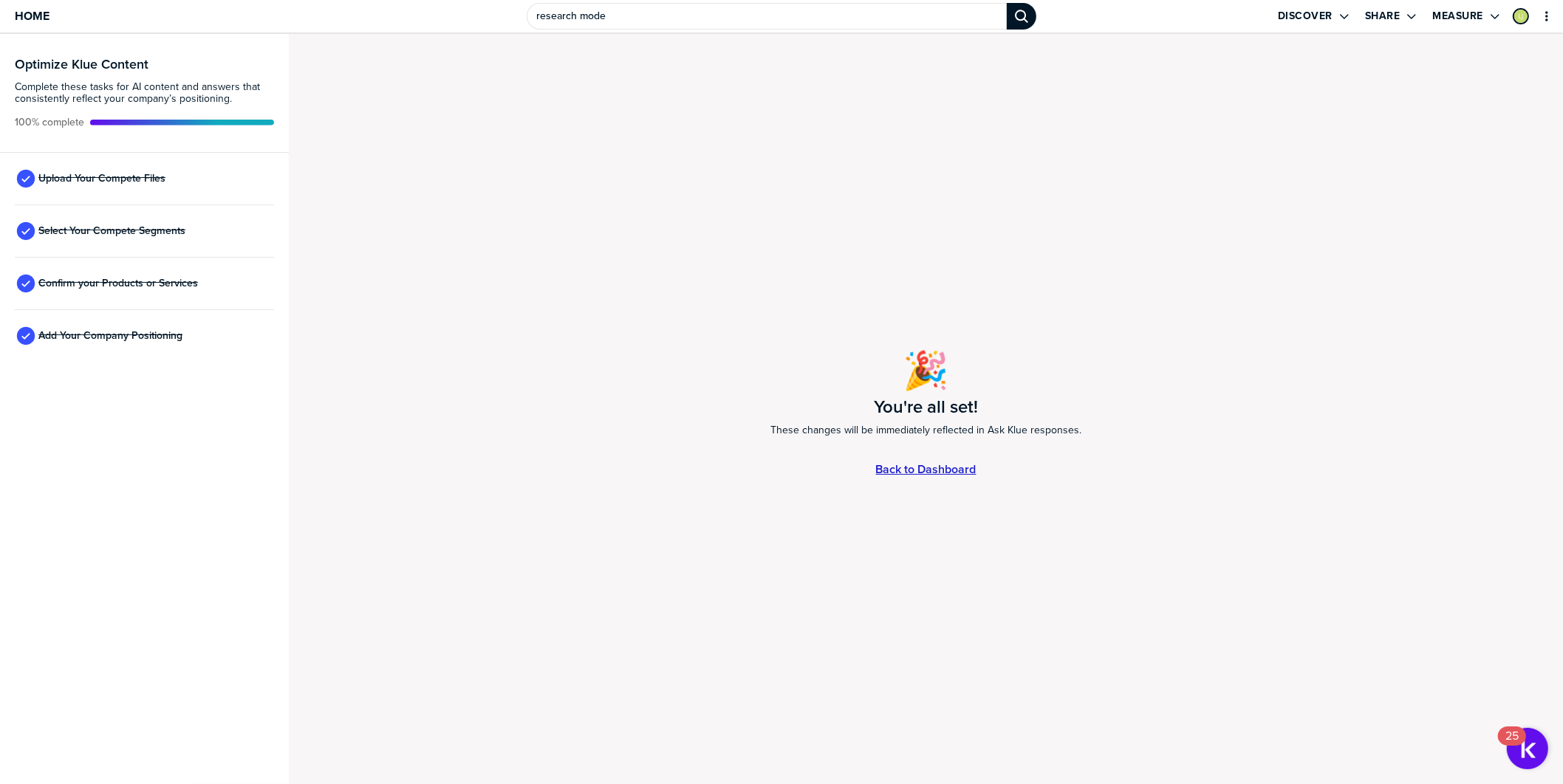
click at [918, 465] on link "Back to Dashboard" at bounding box center [927, 469] width 100 height 13
